Goal: Communication & Community: Connect with others

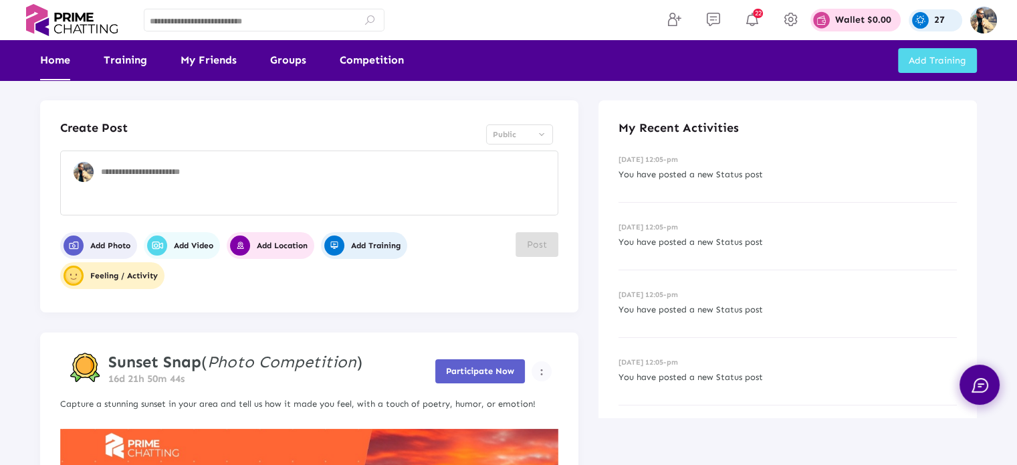
scroll to position [67, 0]
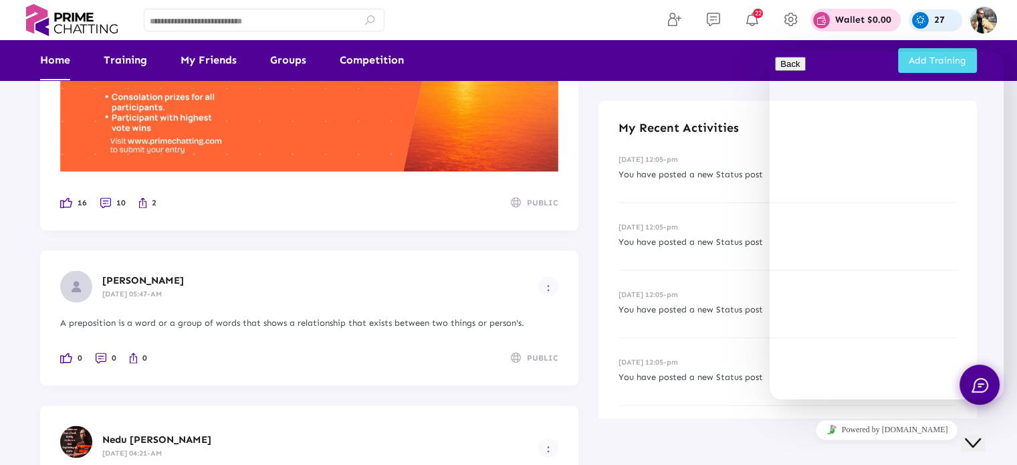
drag, startPoint x: 988, startPoint y: 434, endPoint x: 1933, endPoint y: 840, distance: 1028.5
click at [981, 435] on icon "Close Chat This icon closes the chat window." at bounding box center [973, 443] width 16 height 16
